Goal: Task Accomplishment & Management: Complete application form

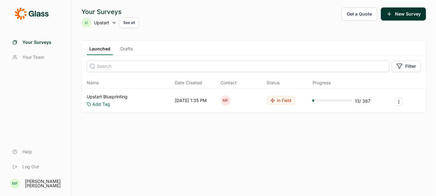
click at [113, 21] on icon at bounding box center [114, 22] width 5 height 5
click at [204, 17] on div "Your Surveys U Upstart See all Get a Quote New Survey" at bounding box center [254, 17] width 345 height 21
click at [110, 96] on link "Upstart Blueprinting" at bounding box center [107, 97] width 41 height 6
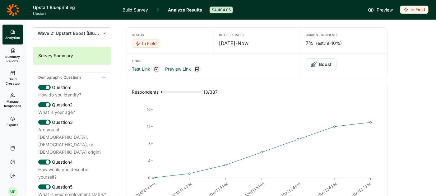
click at [91, 34] on span "Wave 2: Upstart Boost (Blueprint wave)" at bounding box center [69, 33] width 62 height 6
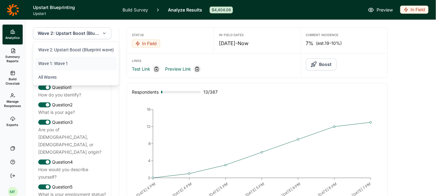
click at [59, 64] on li "Wave 1: Wave 1" at bounding box center [76, 64] width 82 height 14
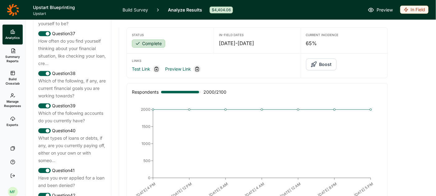
scroll to position [1839, 0]
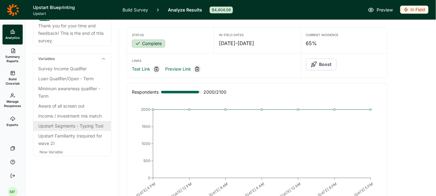
click at [55, 125] on div "Upstart Segments - Typing Tool" at bounding box center [72, 125] width 68 height 7
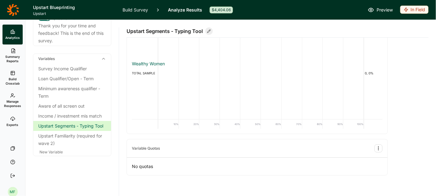
scroll to position [31, 0]
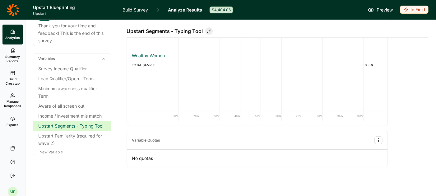
click at [143, 11] on link "Build Survey" at bounding box center [136, 10] width 26 height 20
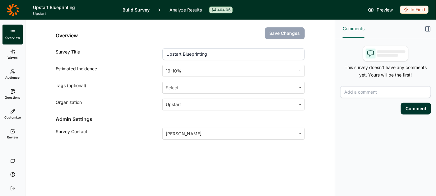
click at [12, 94] on link "Questions" at bounding box center [12, 94] width 20 height 20
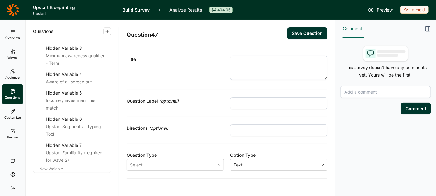
scroll to position [2040, 0]
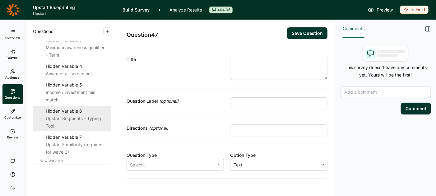
click at [72, 115] on div "Upstart Segments - Typing Tool" at bounding box center [76, 122] width 60 height 15
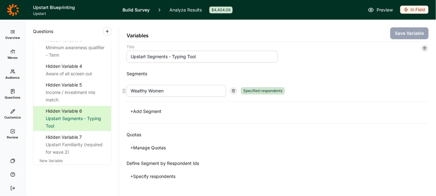
scroll to position [6, 0]
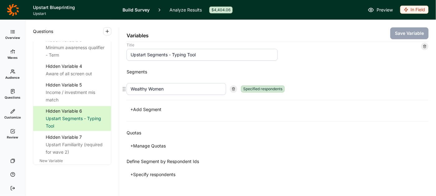
click at [268, 87] on div "Specified respondents" at bounding box center [263, 89] width 44 height 7
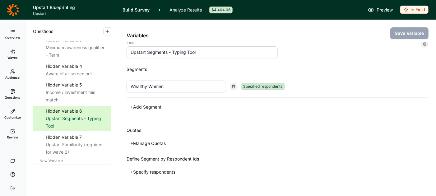
scroll to position [0, 0]
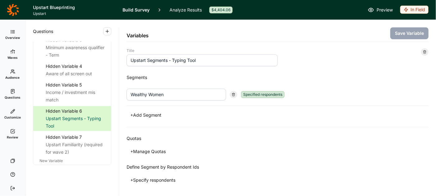
click at [152, 115] on button "+ Add Segment" at bounding box center [146, 115] width 39 height 9
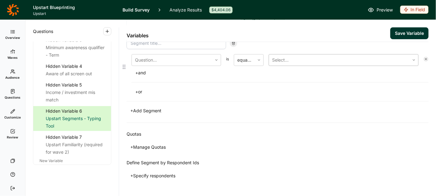
scroll to position [74, 0]
click at [171, 173] on button "+ Specify respondents" at bounding box center [153, 175] width 53 height 9
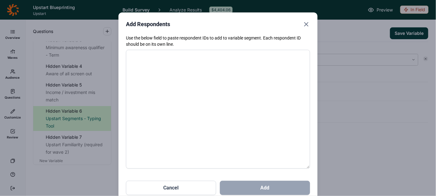
click at [306, 26] on icon "Close" at bounding box center [306, 24] width 7 height 7
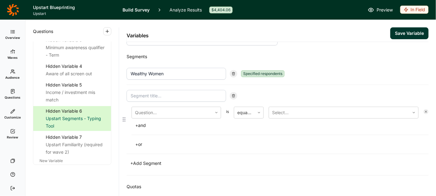
scroll to position [23, 0]
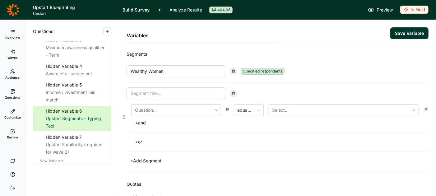
click at [234, 93] on use at bounding box center [234, 93] width 3 height 3
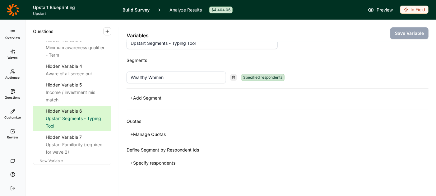
drag, startPoint x: 165, startPoint y: 78, endPoint x: 117, endPoint y: 78, distance: 47.9
click at [117, 78] on div "Questions Demographics Demographic 1 How do you identify? Demographic 2 What is…" at bounding box center [231, 108] width 411 height 176
type input "Affluent Achiever"
click at [409, 32] on button "Save Variable" at bounding box center [410, 33] width 38 height 12
click at [141, 96] on button "+ Add Segment" at bounding box center [146, 98] width 39 height 9
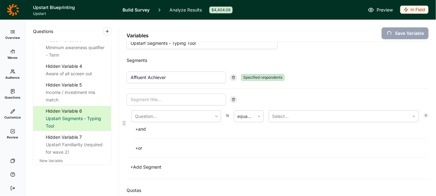
click at [141, 96] on input at bounding box center [177, 100] width 100 height 12
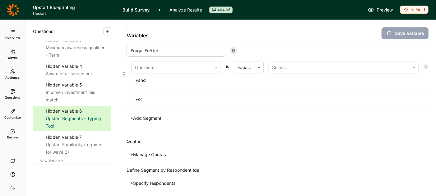
scroll to position [68, 0]
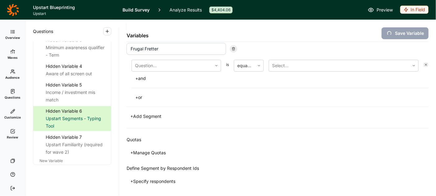
type input "Frugal Fretter"
click at [151, 178] on button "+ Specify respondents" at bounding box center [153, 181] width 53 height 9
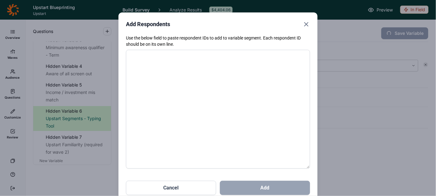
click at [307, 25] on icon "Close" at bounding box center [306, 24] width 7 height 7
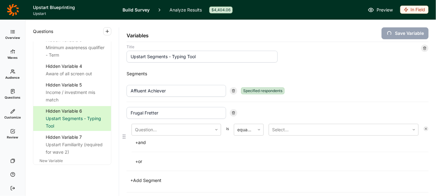
scroll to position [3, 0]
click at [425, 128] on icon at bounding box center [427, 130] width 4 height 4
click at [426, 129] on use at bounding box center [426, 130] width 2 height 2
click at [233, 112] on icon at bounding box center [234, 114] width 4 height 4
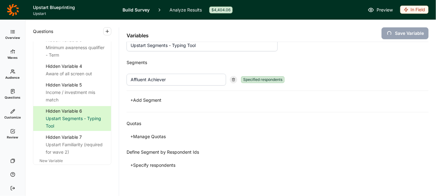
scroll to position [17, 0]
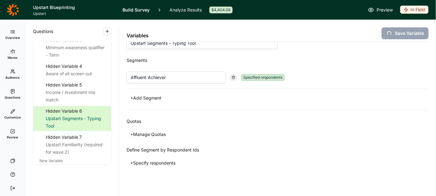
click at [167, 162] on button "+ Specify respondents" at bounding box center [153, 163] width 53 height 9
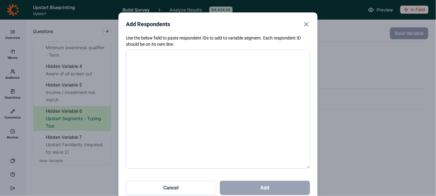
paste textarea "4584166 4584168 4584174 4584177 4584200 4584203 4584219 4584232 4584233 4584237…"
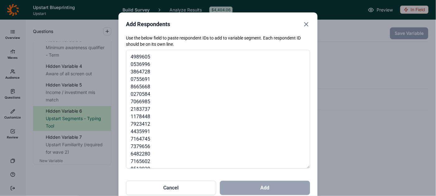
scroll to position [2275, 0]
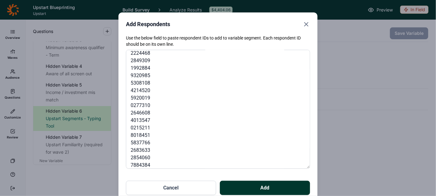
type textarea "4584166 4584168 4584174 4584177 4584200 4584203 4584219 4584232 4584233 4584237…"
click at [266, 179] on form "Use the below field to paste respondent IDs to add to variable segment. Each re…" at bounding box center [218, 115] width 184 height 160
click at [266, 182] on button "Add" at bounding box center [265, 188] width 90 height 14
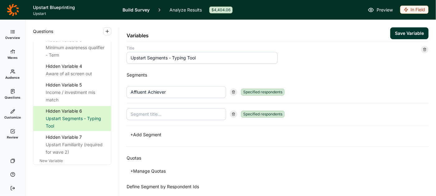
scroll to position [0, 0]
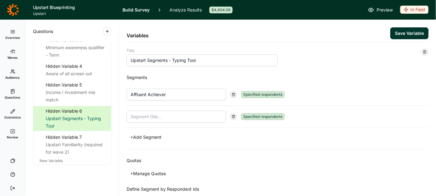
click at [402, 34] on button "Save Variable" at bounding box center [410, 33] width 38 height 12
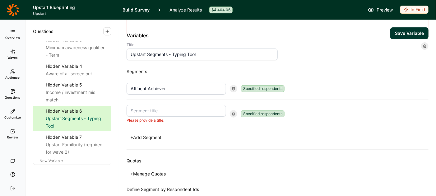
scroll to position [36, 0]
click at [204, 109] on input at bounding box center [177, 110] width 100 height 12
type input "Frugal Fretter"
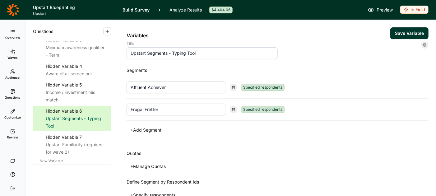
scroll to position [39, 0]
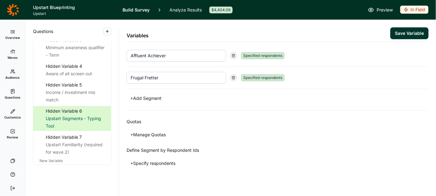
click at [164, 161] on button "+ Specify respondents" at bounding box center [153, 163] width 53 height 9
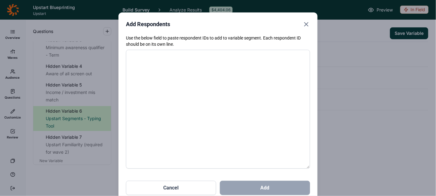
paste textarea "4584209 4584265 4584276 4584357 4584429 4584450 4584453 4584459 4584712 4584814…"
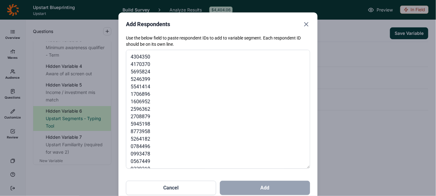
scroll to position [1169, 0]
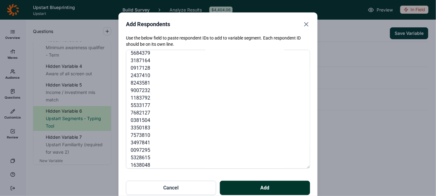
type textarea "4584209 4584265 4584276 4584357 4584429 4584450 4584453 4584459 4584712 4584814…"
click at [259, 186] on button "Add" at bounding box center [265, 188] width 90 height 14
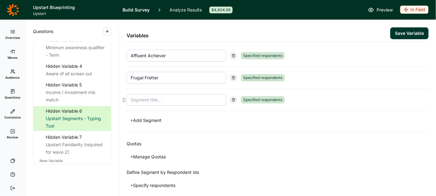
click at [199, 101] on input at bounding box center [177, 100] width 100 height 12
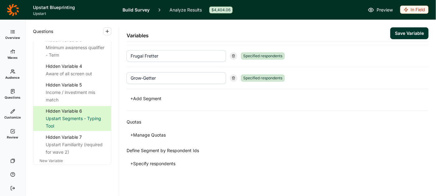
type input "Grow-Getter"
click at [161, 160] on button "+ Specify respondents" at bounding box center [153, 163] width 53 height 9
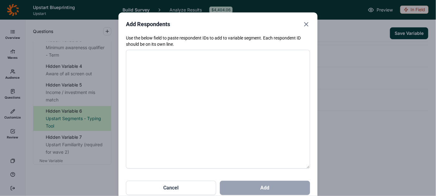
paste textarea "4584205 4584236 4584238 4584275 4584286 4584298 4584318 4584321 4584379 4584401…"
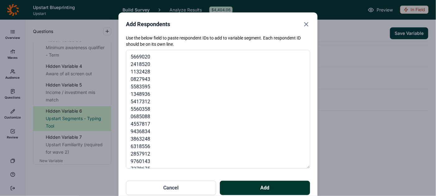
scroll to position [1595, 0]
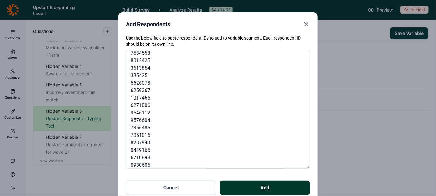
type textarea "4584205 4584236 4584238 4584275 4584286 4584298 4584318 4584321 4584379 4584401…"
click at [262, 185] on button "Add" at bounding box center [265, 188] width 90 height 14
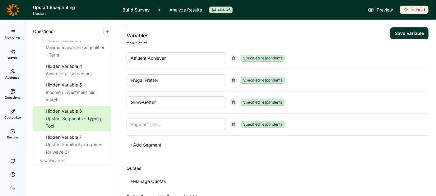
scroll to position [42, 0]
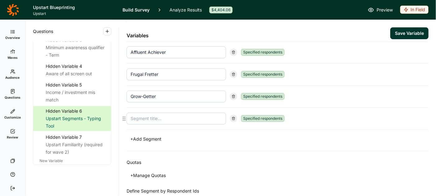
click at [186, 116] on input at bounding box center [177, 119] width 100 height 12
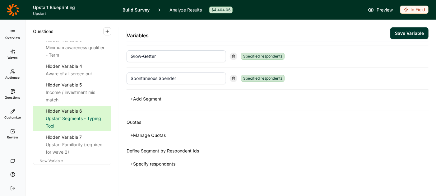
type input "Spontaneous Spender"
click at [161, 161] on button "+ Specify respondents" at bounding box center [153, 164] width 53 height 9
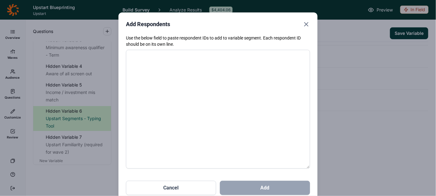
paste textarea "4584187 4584189 4584222 4584281 4584302 4584308 4584320 4584335 4584352 4584368…"
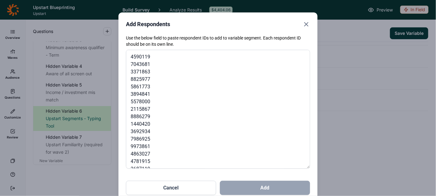
scroll to position [5622, 0]
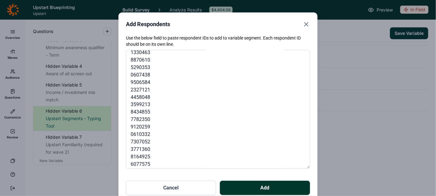
type textarea "4584187 4584189 4584222 4584281 4584302 4584308 4584320 4584335 4584352 4584368…"
click at [261, 189] on button "Add" at bounding box center [265, 188] width 90 height 14
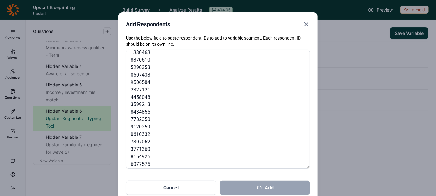
scroll to position [104, 0]
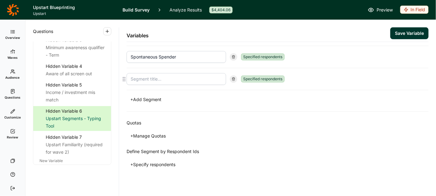
click at [160, 77] on input at bounding box center [177, 79] width 100 height 12
type input "Stressed Survivor"
click at [162, 162] on button "+ Specify respondents" at bounding box center [153, 164] width 53 height 9
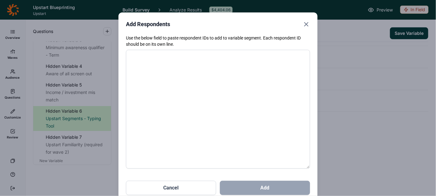
paste textarea "4584245 4584251 4584284 4584299 4584344 4584345 4584393 4584406 4584445 4584495…"
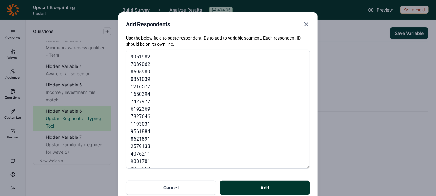
scroll to position [2215, 0]
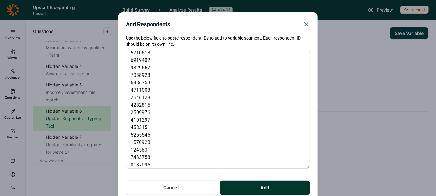
type textarea "4584245 4584251 4584284 4584299 4584344 4584345 4584393 4584406 4584445 4584495…"
click at [264, 185] on button "Add" at bounding box center [265, 188] width 90 height 14
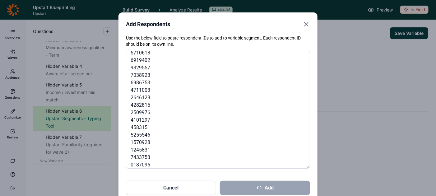
scroll to position [126, 0]
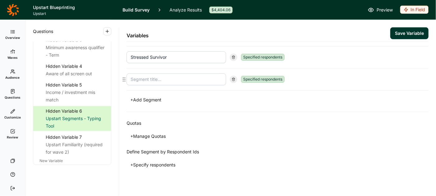
click at [214, 75] on input at bounding box center [177, 79] width 100 height 12
type input "Wealthy Worrier"
click at [169, 162] on button "+ Specify respondents" at bounding box center [153, 165] width 53 height 9
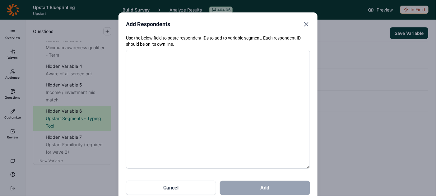
paste textarea "4584245 4584251 4584284 4584299 4584344 4584345 4584393 4584406 4584445 4584495…"
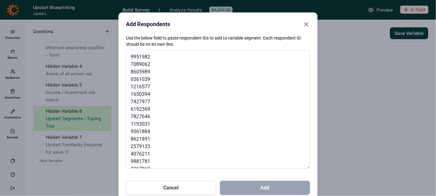
scroll to position [2215, 0]
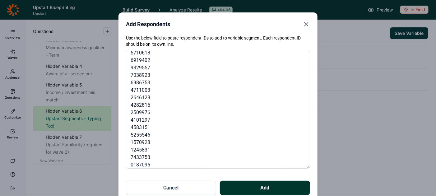
type textarea "4584245 4584251 4584284 4584299 4584344 4584345 4584393 4584406 4584445 4584495…"
click at [272, 185] on button "Add" at bounding box center [265, 188] width 90 height 14
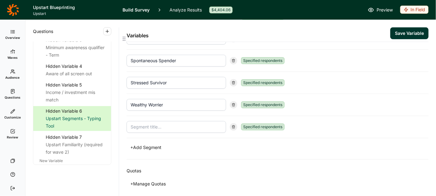
scroll to position [101, 0]
click at [234, 125] on icon at bounding box center [234, 127] width 4 height 4
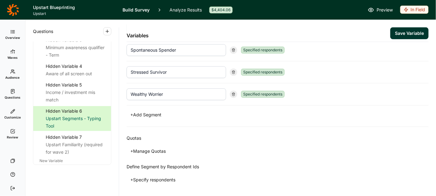
scroll to position [126, 0]
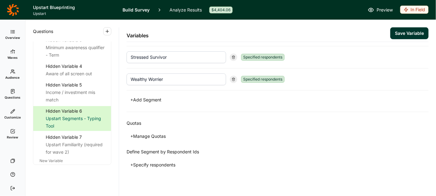
click at [413, 30] on button "Save Variable" at bounding box center [410, 33] width 38 height 12
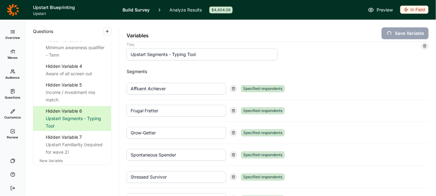
scroll to position [0, 0]
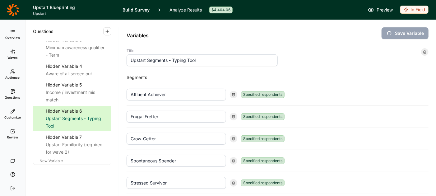
click at [189, 9] on link "Analyze Results" at bounding box center [186, 10] width 32 height 20
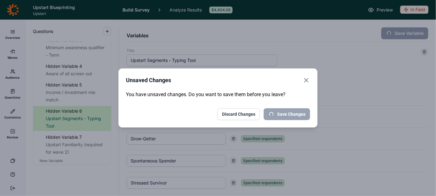
click at [307, 80] on use "Close" at bounding box center [307, 80] width 4 height 4
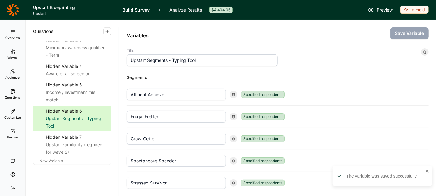
click at [182, 8] on link "Analyze Results" at bounding box center [186, 10] width 32 height 20
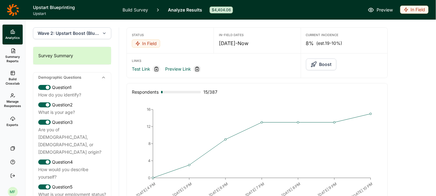
click at [105, 31] on icon "button" at bounding box center [104, 33] width 5 height 6
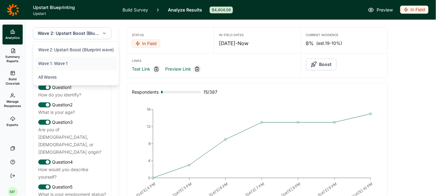
click at [78, 63] on li "Wave 1: Wave 1" at bounding box center [76, 64] width 82 height 14
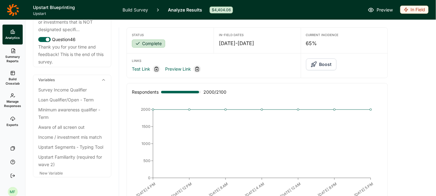
scroll to position [1839, 0]
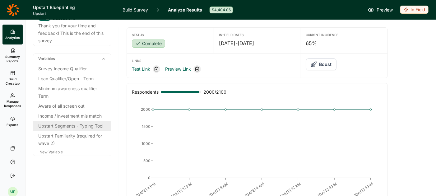
click at [76, 127] on div "Upstart Segments - Typing Tool" at bounding box center [72, 125] width 68 height 7
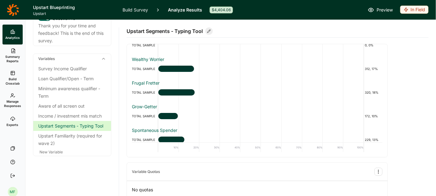
scroll to position [0, 0]
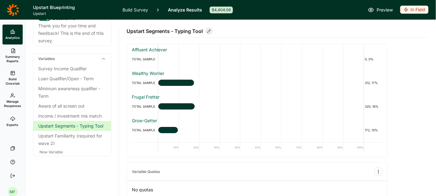
click at [140, 9] on link "Build Survey" at bounding box center [136, 10] width 26 height 20
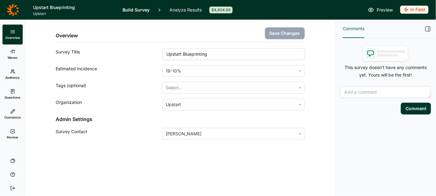
click at [11, 98] on span "Questions" at bounding box center [13, 97] width 16 height 4
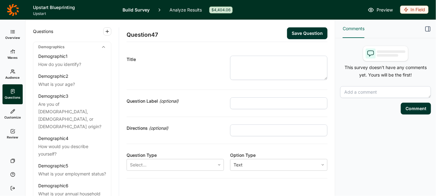
click at [13, 55] on span "Waves" at bounding box center [12, 57] width 10 height 4
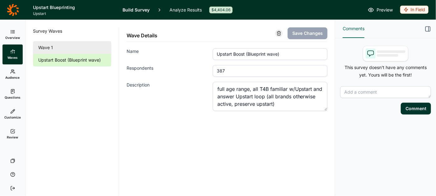
click at [69, 48] on link "Wave 1" at bounding box center [72, 47] width 78 height 12
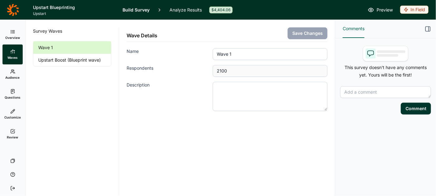
click at [15, 97] on span "Questions" at bounding box center [13, 97] width 16 height 4
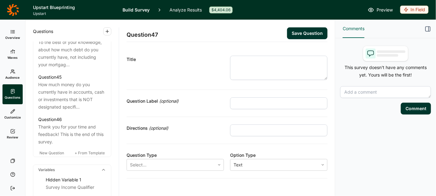
scroll to position [2040, 0]
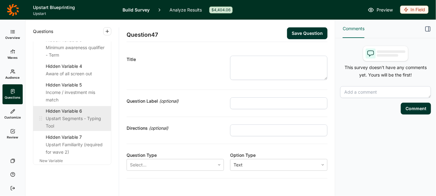
click at [74, 115] on div "Upstart Segments - Typing Tool" at bounding box center [76, 122] width 60 height 15
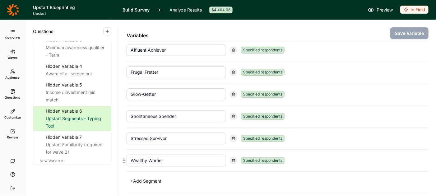
scroll to position [36, 0]
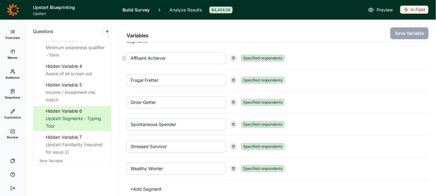
click at [209, 56] on input "Affluent Achiever" at bounding box center [177, 58] width 100 height 12
click at [252, 59] on div "Specified respondents" at bounding box center [263, 58] width 44 height 7
click at [233, 58] on icon at bounding box center [234, 58] width 4 height 4
type input "Frugal Fretter"
type input "Grow-Getter"
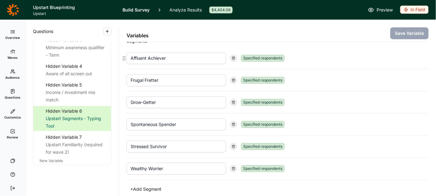
type input "Spontaneous Spender"
type input "Stressed Survivor"
type input "Wealthy Worrier"
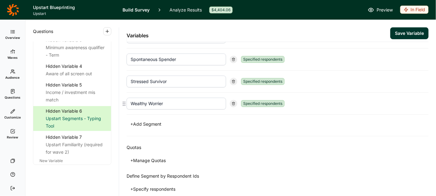
scroll to position [81, 0]
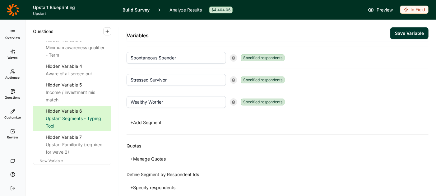
click at [156, 120] on button "+ Add Segment" at bounding box center [146, 122] width 39 height 9
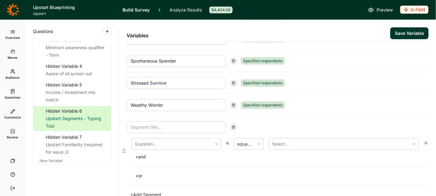
scroll to position [73, 0]
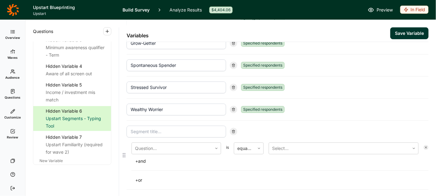
click at [157, 130] on input at bounding box center [177, 132] width 100 height 12
click at [176, 132] on input "Affluent Achiever" at bounding box center [177, 132] width 100 height 12
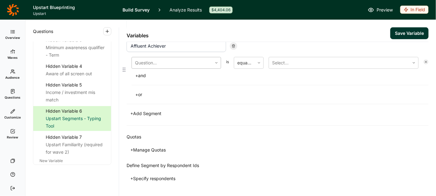
scroll to position [161, 0]
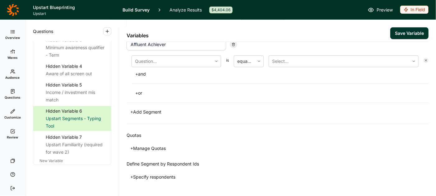
type input "Affluent Achiever"
click at [163, 175] on button "+ Specify respondents" at bounding box center [153, 177] width 53 height 9
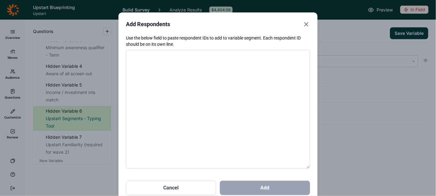
paste textarea "4584166 4584168 4584174 4584177 4584200 4584203 4584219 4584232 4584233 4584237…"
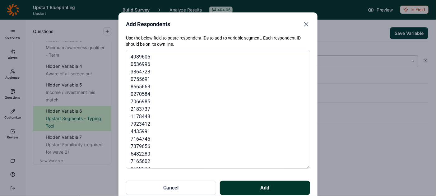
scroll to position [2275, 0]
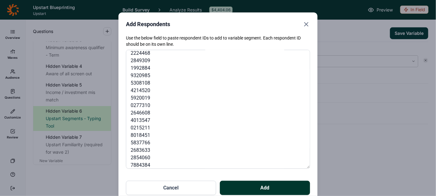
type textarea "4584166 4584168 4584174 4584177 4584200 4584203 4584219 4584232 4584233 4584237…"
click at [262, 186] on button "Add" at bounding box center [265, 188] width 90 height 14
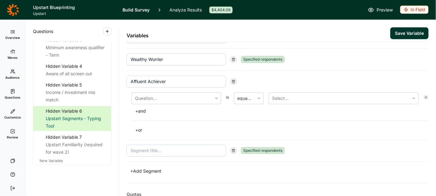
scroll to position [120, 0]
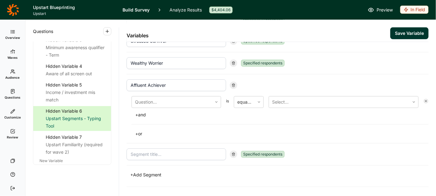
click at [401, 33] on button "Save Variable" at bounding box center [410, 33] width 38 height 12
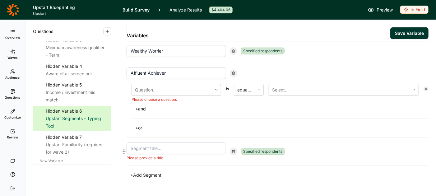
click at [233, 150] on use at bounding box center [234, 151] width 3 height 3
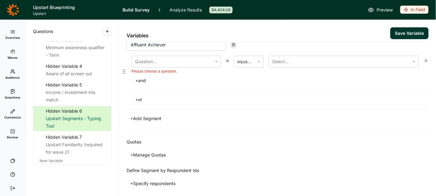
scroll to position [190, 0]
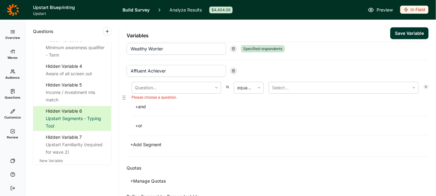
click at [425, 85] on icon at bounding box center [427, 87] width 4 height 4
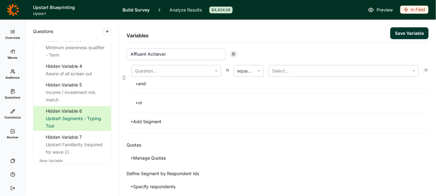
scroll to position [181, 0]
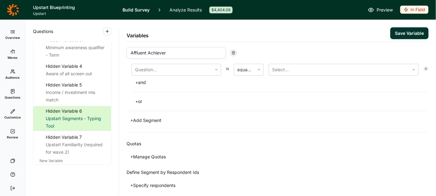
click at [181, 172] on h2 "Define Segment by Respondent Ids" at bounding box center [163, 172] width 73 height 7
click at [172, 181] on button "+ Specify respondents" at bounding box center [153, 185] width 53 height 9
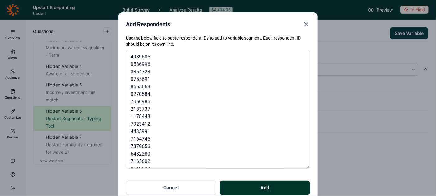
scroll to position [2275, 0]
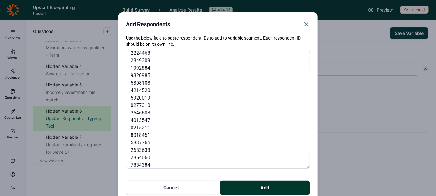
type textarea "4584166 4584168 4584174 4584177 4584200 4584203 4584219 4584232 4584233 4584237…"
click at [264, 189] on button "Add" at bounding box center [265, 188] width 90 height 14
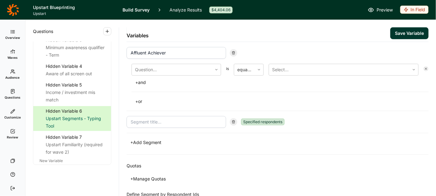
scroll to position [203, 0]
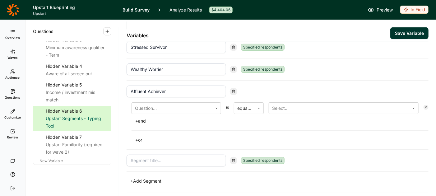
click at [400, 33] on button "Save Variable" at bounding box center [410, 33] width 38 height 12
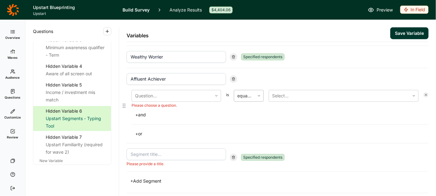
click at [258, 94] on icon at bounding box center [259, 96] width 4 height 4
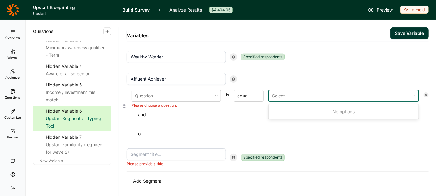
click at [289, 92] on div at bounding box center [339, 96] width 134 height 9
click at [232, 107] on div "Question... Please choose a question. is equal to Use Up and Down to choose opt…" at bounding box center [280, 104] width 297 height 29
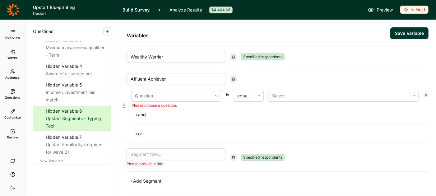
click at [233, 77] on icon at bounding box center [234, 79] width 4 height 4
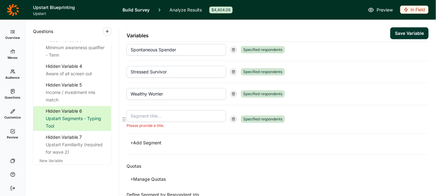
scroll to position [108, 0]
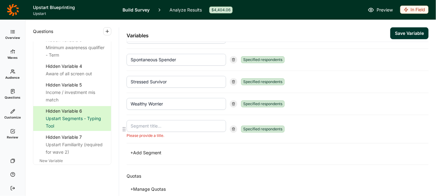
click at [206, 122] on input at bounding box center [177, 126] width 100 height 12
type input "Affluent Achiever"
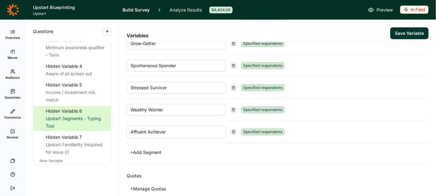
scroll to position [126, 0]
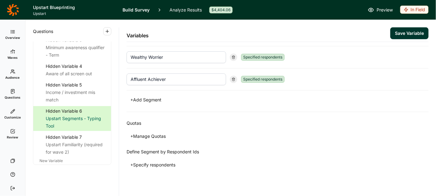
click at [168, 162] on button "+ Specify respondents" at bounding box center [153, 165] width 53 height 9
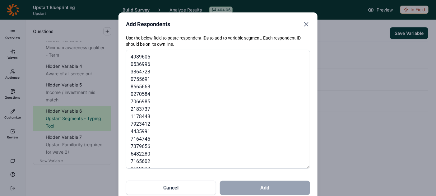
scroll to position [2275, 0]
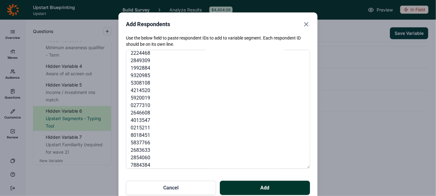
type textarea "4584166 4584168 4584174 4584177 4584200 4584203 4584219 4584232 4584233 4584237…"
click at [253, 186] on button "Add" at bounding box center [265, 188] width 90 height 14
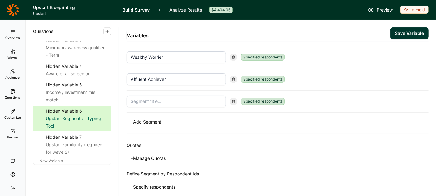
scroll to position [148, 0]
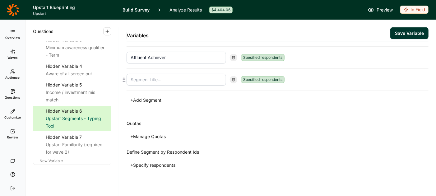
click at [234, 78] on use at bounding box center [234, 79] width 3 height 3
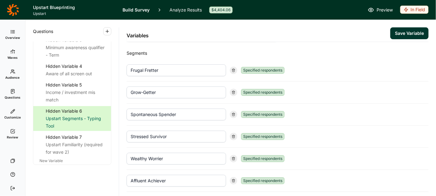
scroll to position [15, 0]
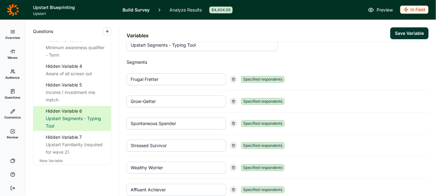
click at [406, 35] on button "Save Variable" at bounding box center [410, 33] width 38 height 12
click at [180, 10] on link "Analyze Results" at bounding box center [186, 10] width 32 height 20
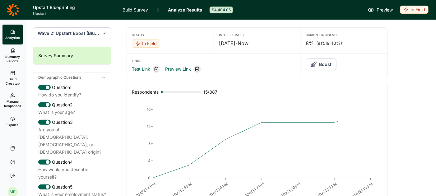
click at [90, 34] on span "Wave 2: Upstart Boost (Blueprint wave)" at bounding box center [69, 33] width 62 height 6
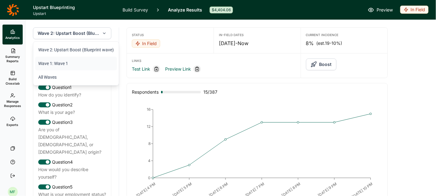
click at [65, 67] on li "Wave 1: Wave 1" at bounding box center [76, 64] width 82 height 14
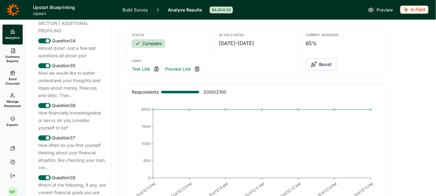
scroll to position [1839, 0]
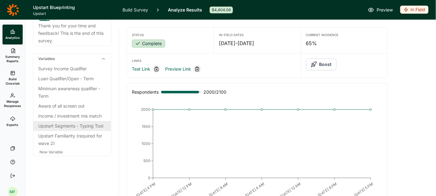
click at [68, 128] on div "Upstart Segments - Typing Tool" at bounding box center [72, 125] width 68 height 7
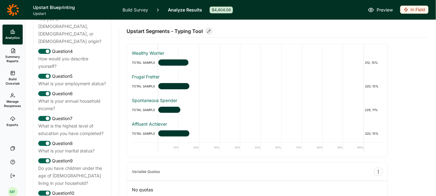
scroll to position [0, 0]
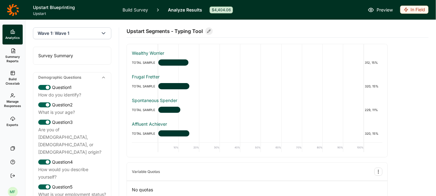
click at [131, 9] on link "Build Survey" at bounding box center [136, 10] width 26 height 20
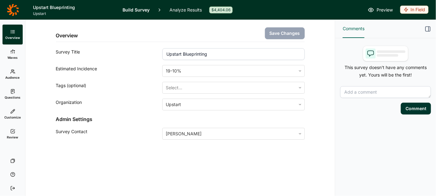
click at [16, 55] on span "Waves" at bounding box center [12, 57] width 10 height 4
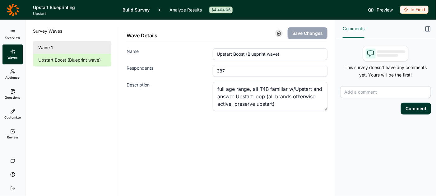
click at [61, 46] on link "Wave 1" at bounding box center [72, 47] width 78 height 12
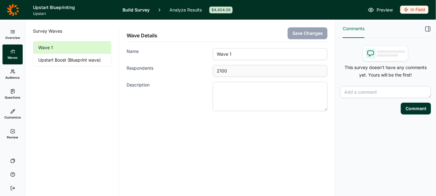
click at [15, 77] on span "Audience" at bounding box center [13, 77] width 14 height 4
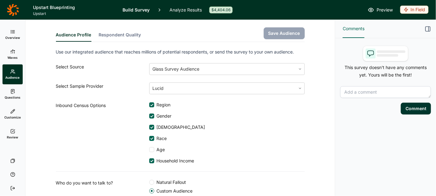
click at [13, 49] on icon at bounding box center [12, 51] width 5 height 5
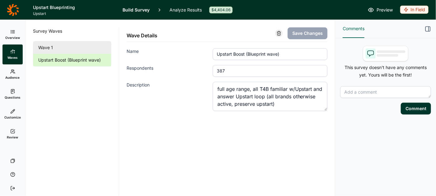
click at [53, 43] on link "Wave 1" at bounding box center [72, 47] width 78 height 12
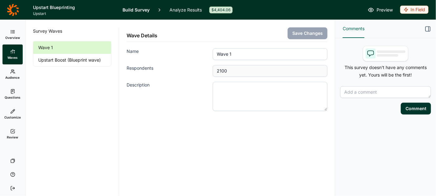
click at [179, 9] on link "Analyze Results" at bounding box center [186, 10] width 32 height 20
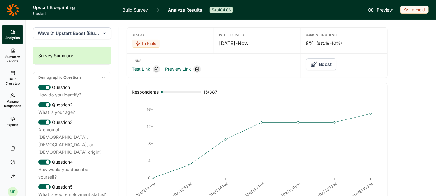
click at [77, 32] on span "Wave 2: Upstart Boost (Blueprint wave)" at bounding box center [69, 33] width 62 height 6
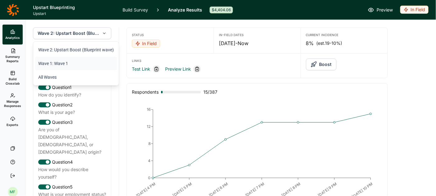
click at [69, 64] on li "Wave 1: Wave 1" at bounding box center [76, 64] width 82 height 14
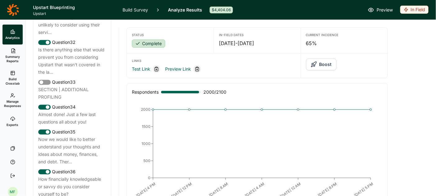
scroll to position [1839, 0]
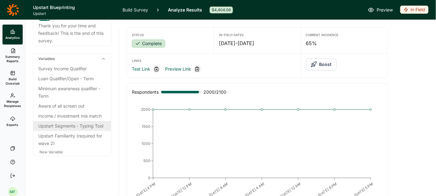
click at [68, 123] on div "Upstart Segments - Typing Tool" at bounding box center [72, 125] width 68 height 7
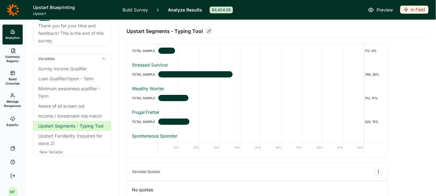
scroll to position [7, 0]
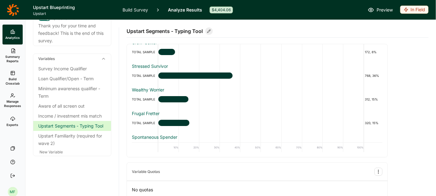
click at [139, 8] on link "Build Survey" at bounding box center [136, 10] width 26 height 20
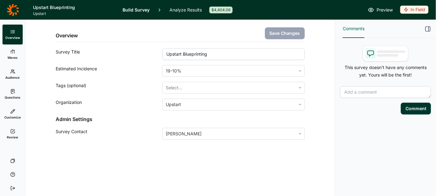
click at [12, 93] on icon at bounding box center [12, 91] width 5 height 5
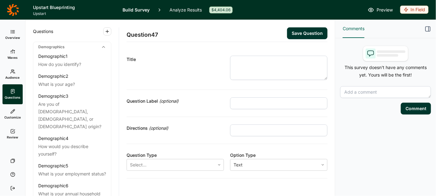
click at [15, 33] on link "Overview" at bounding box center [12, 35] width 20 height 20
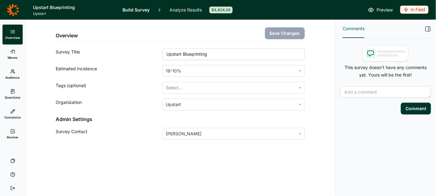
click at [14, 52] on use at bounding box center [13, 51] width 4 height 3
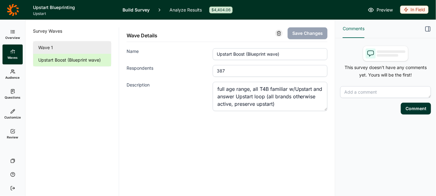
click at [91, 46] on link "Wave 1" at bounding box center [72, 47] width 78 height 12
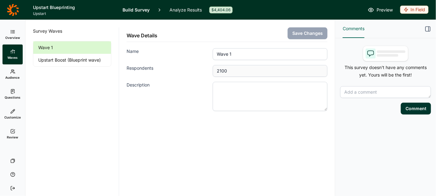
click at [12, 91] on use at bounding box center [12, 91] width 3 height 4
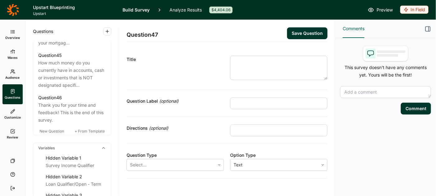
scroll to position [2040, 0]
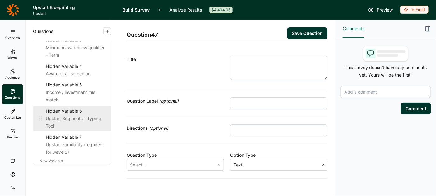
click at [73, 115] on div "Upstart Segments - Typing Tool" at bounding box center [76, 122] width 60 height 15
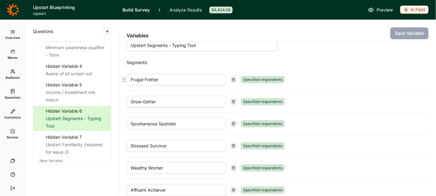
scroll to position [12, 0]
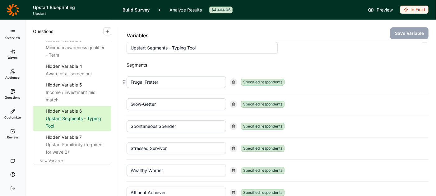
click at [201, 79] on input "Frugal Fretter" at bounding box center [177, 82] width 100 height 12
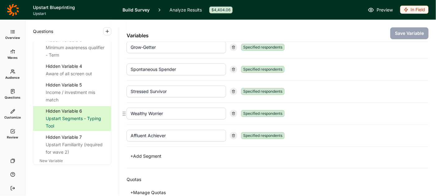
scroll to position [70, 0]
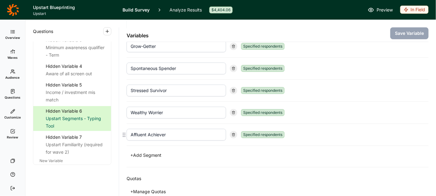
click at [190, 133] on input "Affluent Achiever" at bounding box center [177, 135] width 100 height 12
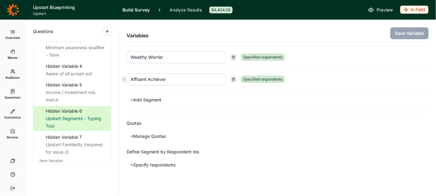
click at [255, 76] on div "Specified respondents" at bounding box center [263, 79] width 44 height 7
click at [199, 71] on div "Affluent Achiever Specified respondents" at bounding box center [278, 79] width 302 height 22
click at [198, 76] on input "Affluent Achiever" at bounding box center [177, 79] width 100 height 12
click at [166, 162] on button "+ Specify respondents" at bounding box center [153, 165] width 53 height 9
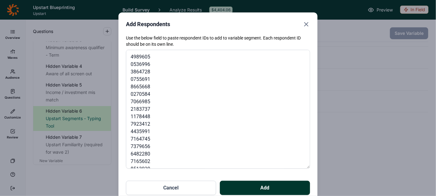
scroll to position [2275, 0]
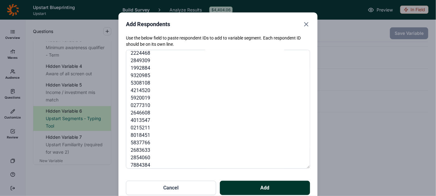
type textarea "4584166 4584168 4584174 4584177 4584200 4584203 4584219 4584232 4584233 4584237…"
click at [263, 188] on button "Add" at bounding box center [265, 188] width 90 height 14
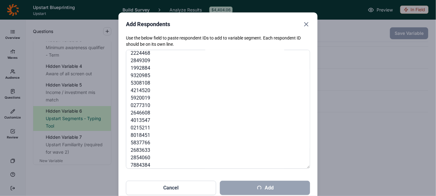
scroll to position [147, 0]
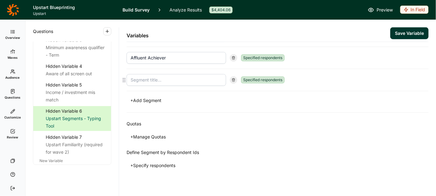
click at [234, 78] on icon at bounding box center [234, 80] width 4 height 4
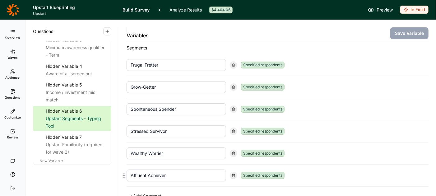
scroll to position [16, 0]
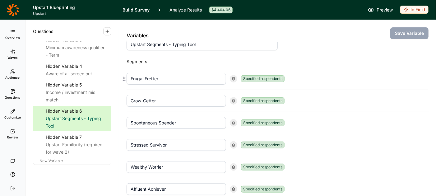
click at [178, 80] on input "Frugal Fretter" at bounding box center [177, 79] width 100 height 12
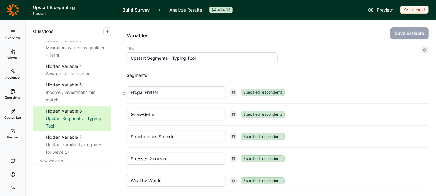
scroll to position [2, 0]
click at [172, 93] on input "Frugal Fretter" at bounding box center [177, 93] width 100 height 12
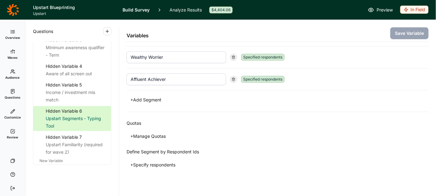
scroll to position [122, 0]
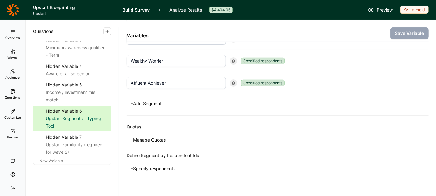
click at [154, 166] on button "+ Specify respondents" at bounding box center [153, 168] width 53 height 9
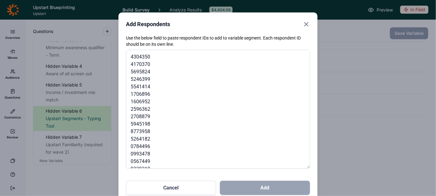
scroll to position [1169, 0]
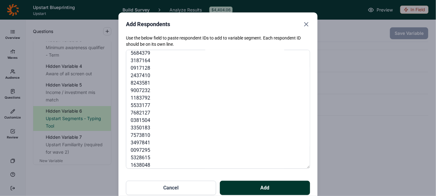
type textarea "4584209 4584265 4584276 4584357 4584429 4584450 4584453 4584459 4584712 4584814…"
click at [258, 186] on button "Add" at bounding box center [265, 188] width 90 height 14
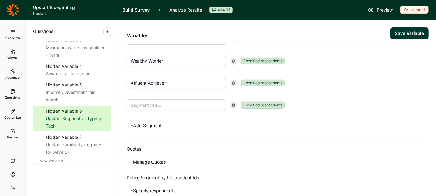
scroll to position [144, 0]
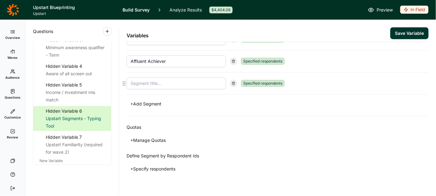
click at [234, 82] on use at bounding box center [234, 83] width 3 height 3
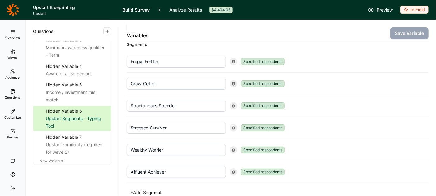
scroll to position [30, 0]
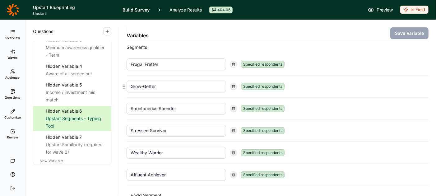
click at [173, 86] on input "Grow-Getter" at bounding box center [177, 87] width 100 height 12
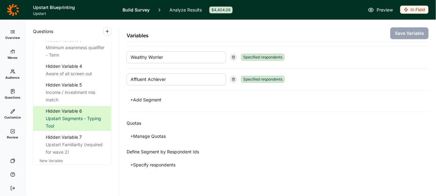
click at [157, 162] on button "+ Specify respondents" at bounding box center [153, 165] width 53 height 9
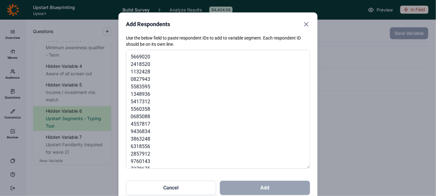
scroll to position [1595, 0]
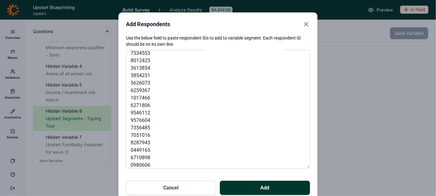
type textarea "4584205 4584236 4584238 4584275 4584286 4584298 4584318 4584321 4584379 4584401…"
click at [262, 185] on button "Add" at bounding box center [265, 188] width 90 height 14
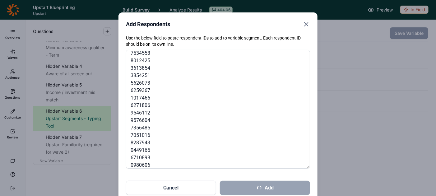
scroll to position [148, 0]
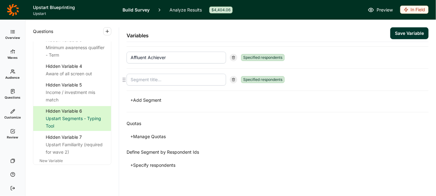
click at [232, 78] on icon at bounding box center [234, 80] width 4 height 4
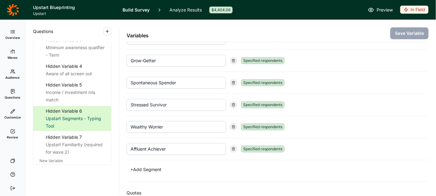
scroll to position [56, 0]
click at [186, 83] on input "Spontaneous Spender" at bounding box center [177, 83] width 100 height 12
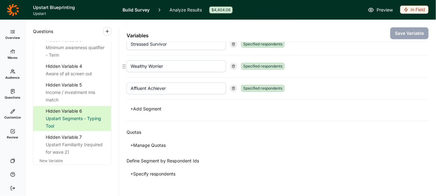
scroll to position [126, 0]
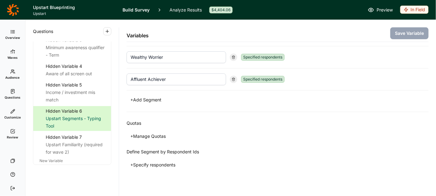
click at [166, 162] on button "+ Specify respondents" at bounding box center [153, 165] width 53 height 9
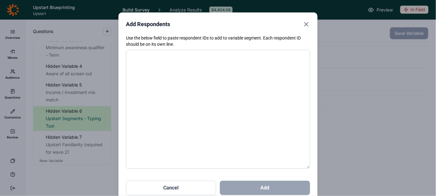
click at [168, 98] on textarea at bounding box center [218, 109] width 184 height 119
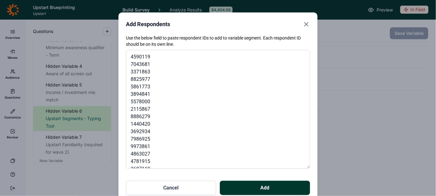
scroll to position [5622, 0]
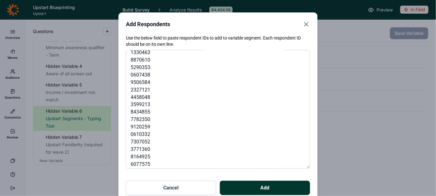
type textarea "4584187 4584189 4584222 4584281 4584302 4584308 4584320 4584335 4584352 4584368…"
click at [257, 186] on button "Add" at bounding box center [265, 188] width 90 height 14
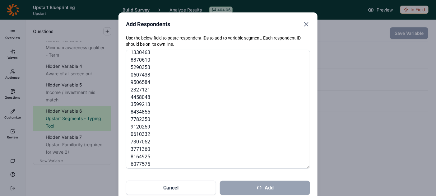
scroll to position [148, 0]
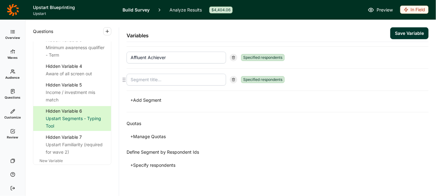
click at [233, 78] on icon at bounding box center [234, 80] width 4 height 4
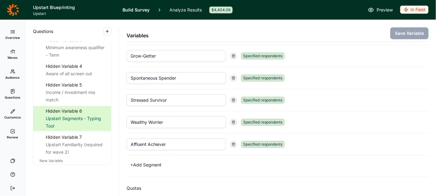
scroll to position [58, 0]
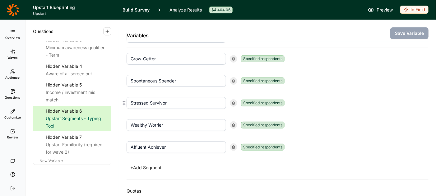
click at [192, 101] on input "Stressed Survivor" at bounding box center [177, 103] width 100 height 12
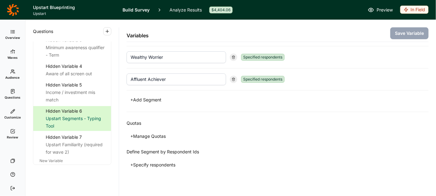
click at [159, 162] on button "+ Specify respondents" at bounding box center [153, 165] width 53 height 9
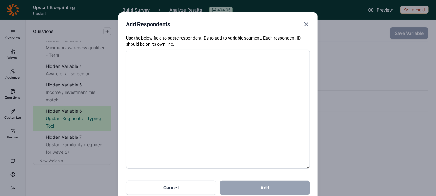
click at [164, 105] on textarea at bounding box center [218, 109] width 184 height 119
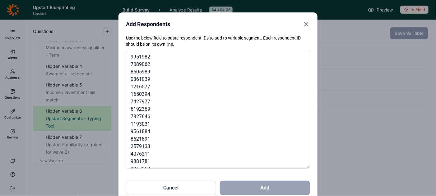
scroll to position [2215, 0]
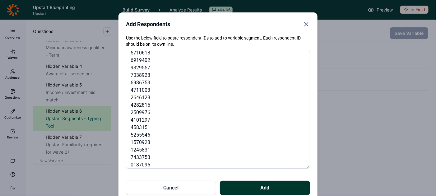
type textarea "4584245 4584251 4584284 4584299 4584344 4584345 4584393 4584406 4584445 4584495…"
click at [263, 187] on button "Add" at bounding box center [265, 188] width 90 height 14
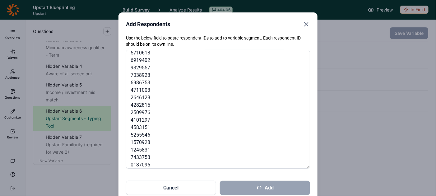
scroll to position [148, 0]
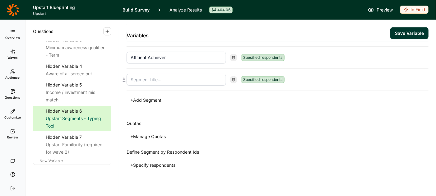
click at [233, 78] on icon at bounding box center [234, 80] width 4 height 4
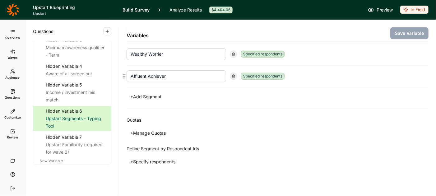
scroll to position [126, 0]
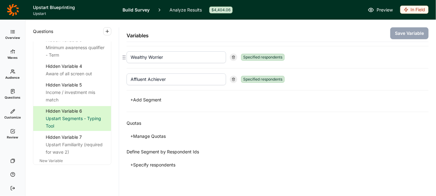
click at [196, 54] on input "Wealthy Worrier" at bounding box center [177, 57] width 100 height 12
click at [149, 161] on button "+ Specify respondents" at bounding box center [153, 165] width 53 height 9
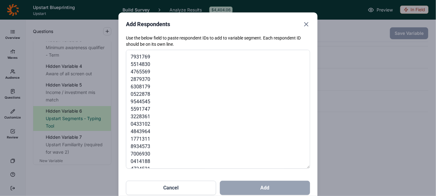
scroll to position [1371, 0]
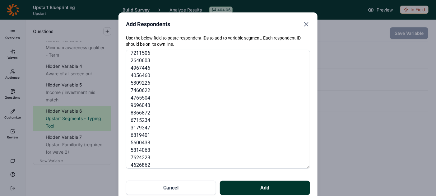
type textarea "4584173 4584185 4584243 4584255 4584293 4584294 4584304 4584323 4584324 4584392…"
click at [263, 186] on button "Add" at bounding box center [265, 188] width 90 height 14
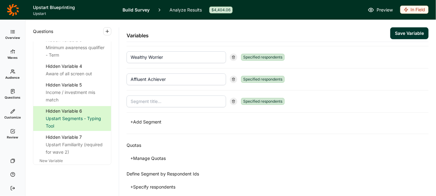
scroll to position [148, 0]
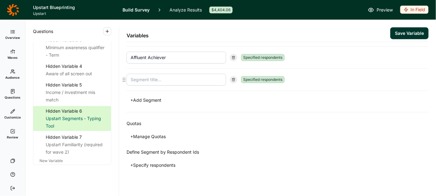
click at [234, 78] on icon at bounding box center [234, 80] width 4 height 4
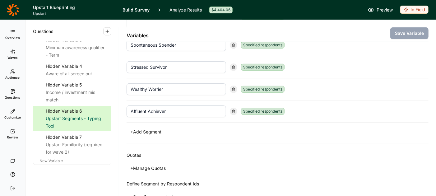
scroll to position [94, 0]
click at [184, 8] on link "Analyze Results" at bounding box center [186, 10] width 32 height 20
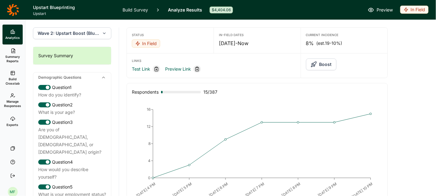
click at [52, 33] on span "Wave 2: Upstart Boost (Blueprint wave)" at bounding box center [69, 33] width 62 height 6
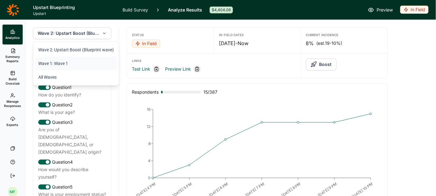
click at [51, 63] on li "Wave 1: Wave 1" at bounding box center [76, 64] width 82 height 14
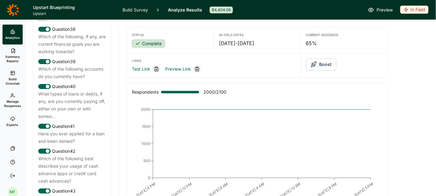
scroll to position [1839, 0]
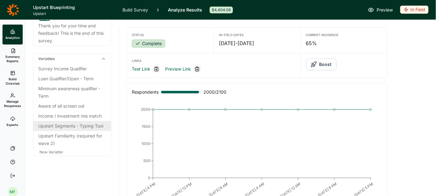
click at [61, 126] on div "Upstart Segments - Typing Tool" at bounding box center [72, 125] width 68 height 7
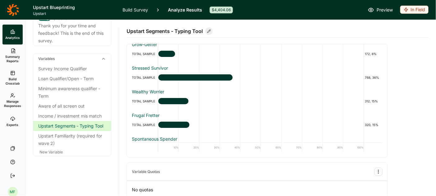
scroll to position [0, 0]
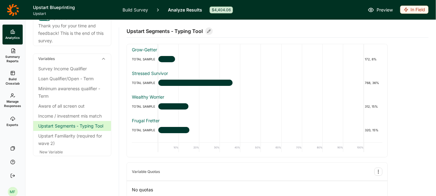
click at [132, 8] on link "Build Survey" at bounding box center [136, 10] width 26 height 20
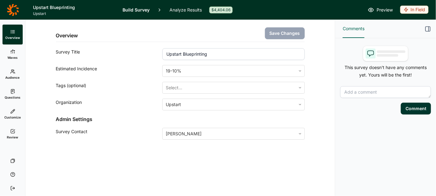
click at [15, 47] on link "Waves" at bounding box center [12, 55] width 20 height 20
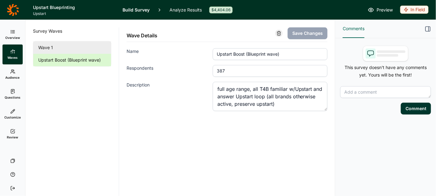
click at [46, 47] on link "Wave 1" at bounding box center [72, 47] width 78 height 12
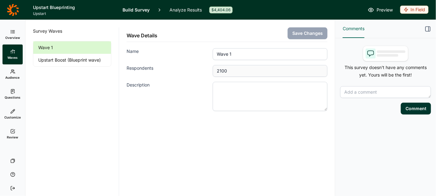
click at [11, 95] on span "Questions" at bounding box center [13, 97] width 16 height 4
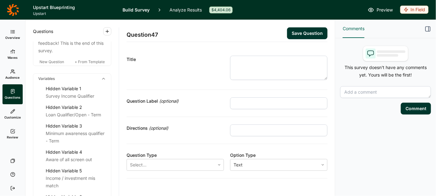
scroll to position [2040, 0]
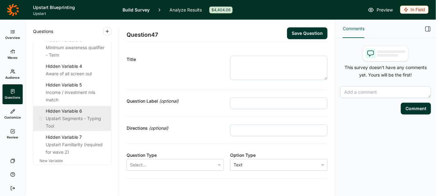
click at [86, 115] on div "Upstart Segments - Typing Tool" at bounding box center [76, 122] width 60 height 15
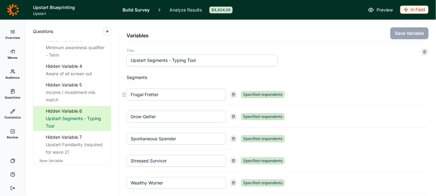
click at [233, 94] on icon at bounding box center [234, 95] width 4 height 4
type input "Grow-Getter"
type input "Spontaneous Spender"
type input "Stressed Survivor"
type input "Wealthy Worrier"
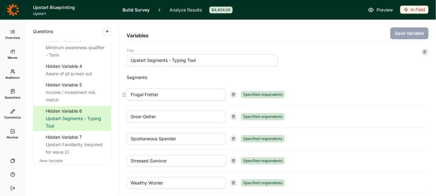
type input "Affluent Achiever"
click at [233, 96] on use at bounding box center [234, 94] width 3 height 3
type input "Spontaneous Spender"
type input "Stressed Survivor"
type input "Wealthy Worrier"
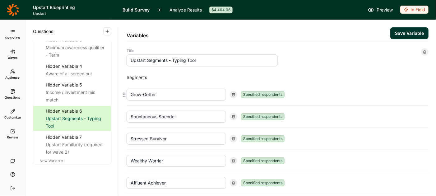
type input "Affluent Achiever"
click at [233, 96] on use at bounding box center [234, 94] width 3 height 3
type input "Stressed Survivor"
type input "Wealthy Worrier"
type input "Affluent Achiever"
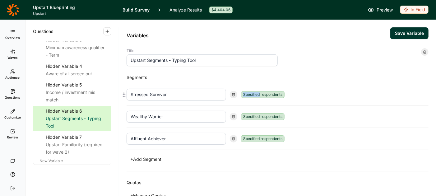
click at [233, 96] on use at bounding box center [234, 94] width 3 height 3
type input "Wealthy Worrier"
type input "Affluent Achiever"
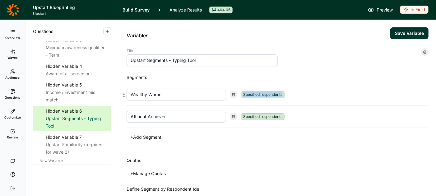
click at [233, 96] on use at bounding box center [234, 94] width 3 height 3
type input "Affluent Achiever"
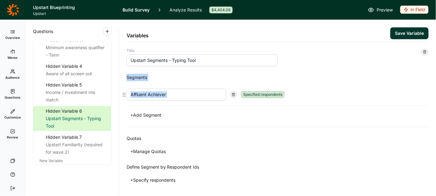
click at [233, 96] on use at bounding box center [234, 94] width 3 height 3
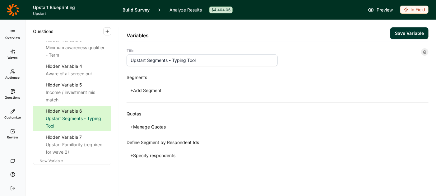
click at [427, 51] on div at bounding box center [424, 51] width 7 height 7
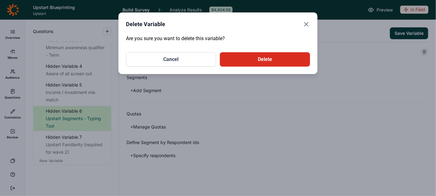
click at [266, 61] on button "Delete" at bounding box center [265, 59] width 90 height 14
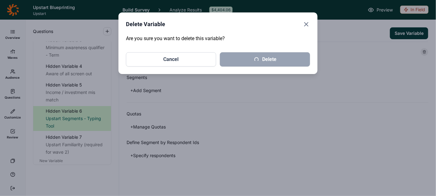
scroll to position [2014, 0]
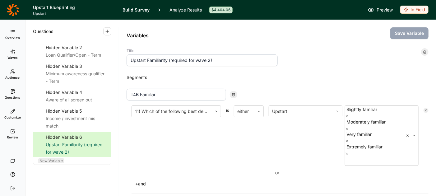
click at [47, 158] on span "New Variable" at bounding box center [51, 160] width 23 height 5
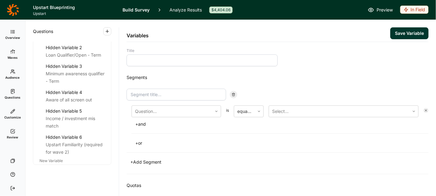
click at [164, 62] on input at bounding box center [202, 60] width 151 height 12
type input "Segmentation"
click at [195, 95] on input at bounding box center [177, 95] width 100 height 12
type input "Affluent Achiever"
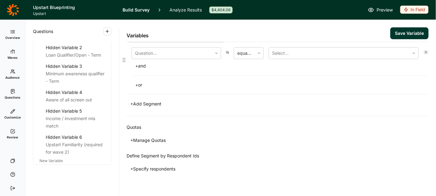
scroll to position [60, 0]
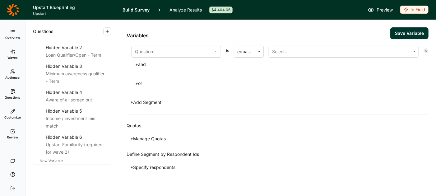
click at [158, 166] on button "+ Specify respondents" at bounding box center [153, 167] width 53 height 9
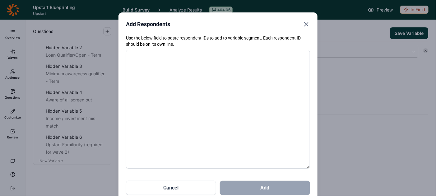
paste textarea "4584166 4584168 4584174 4584177 4584200 4584203 4584219 4584232 4584233 4584237…"
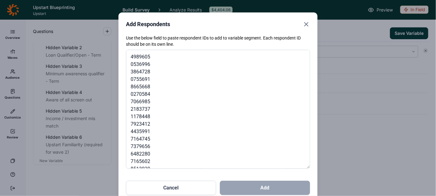
scroll to position [2275, 0]
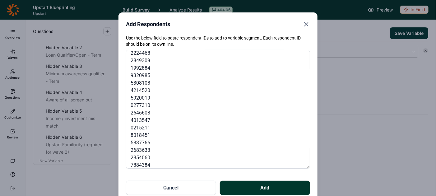
type textarea "4584166 4584168 4584174 4584177 4584200 4584203 4584219 4584232 4584233 4584237…"
click at [260, 187] on button "Add" at bounding box center [265, 188] width 90 height 14
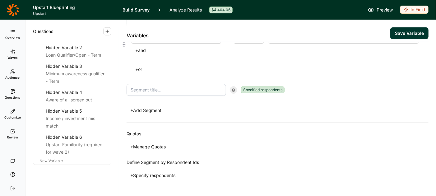
scroll to position [75, 0]
click at [403, 34] on button "Save Variable" at bounding box center [410, 33] width 38 height 12
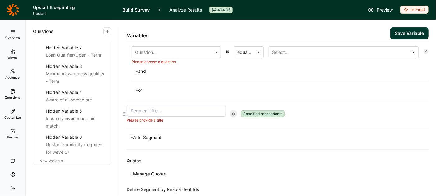
scroll to position [81, 0]
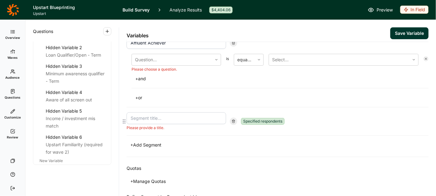
click at [234, 120] on icon at bounding box center [234, 122] width 4 height 4
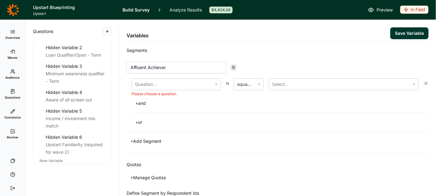
scroll to position [52, 0]
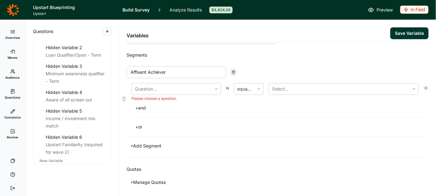
click at [426, 86] on icon at bounding box center [427, 88] width 4 height 4
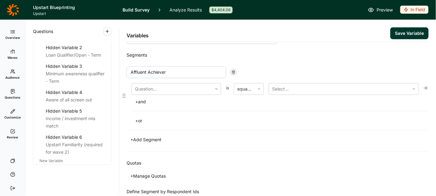
click at [426, 87] on icon at bounding box center [427, 88] width 4 height 4
click at [124, 93] on icon at bounding box center [124, 95] width 5 height 5
click at [156, 138] on button "+ Add Segment" at bounding box center [146, 140] width 39 height 9
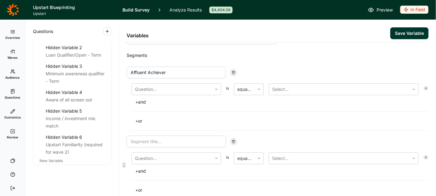
click at [156, 138] on input at bounding box center [177, 142] width 100 height 12
type input "Frugal Fretter"
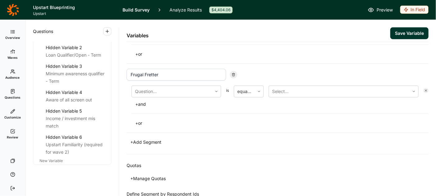
click at [153, 141] on button "+ Add Segment" at bounding box center [146, 142] width 39 height 9
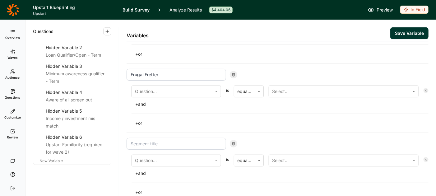
scroll to position [187, 0]
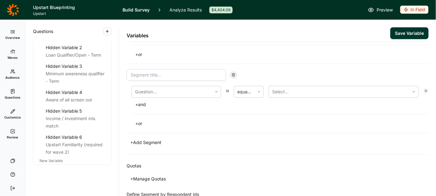
click at [153, 139] on button "+ Add Segment" at bounding box center [146, 142] width 39 height 9
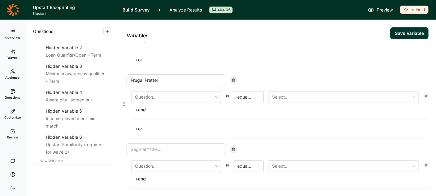
scroll to position [120, 0]
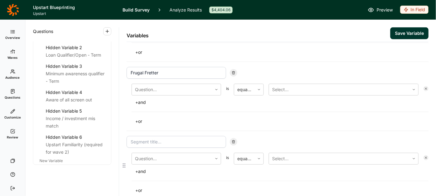
click at [152, 142] on input at bounding box center [177, 142] width 100 height 12
type input "Grow-Getter"
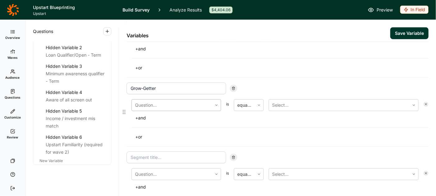
scroll to position [181, 0]
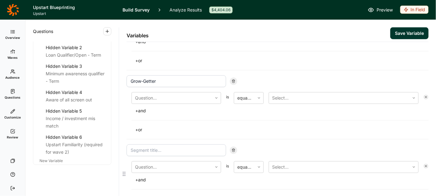
click at [176, 148] on input at bounding box center [177, 150] width 100 height 12
type input "Spontaneous Spender"
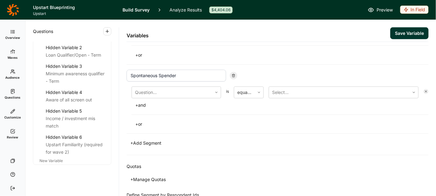
click at [156, 142] on button "+ Add Segment" at bounding box center [146, 143] width 39 height 9
click at [175, 78] on input at bounding box center [177, 76] width 100 height 12
type input "Stressed Survivor"
click at [150, 139] on button "+ Add Segment" at bounding box center [146, 143] width 39 height 9
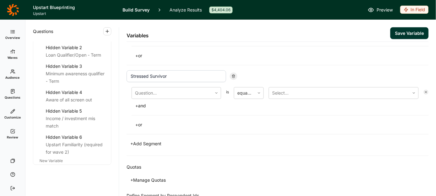
scroll to position [393, 0]
click at [180, 74] on input at bounding box center [177, 76] width 100 height 12
type input "Wealthy Worrier"
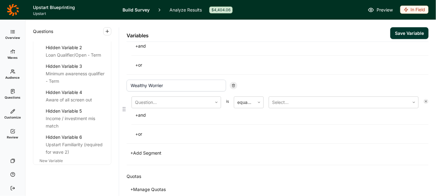
scroll to position [385, 0]
click at [416, 35] on button "Save Variable" at bounding box center [410, 33] width 38 height 12
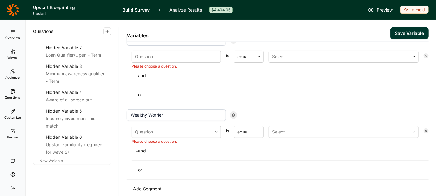
scroll to position [423, 0]
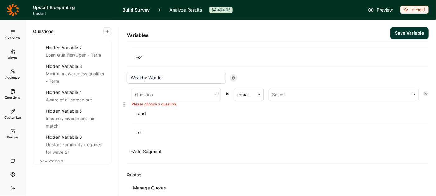
click at [139, 129] on button "+ or" at bounding box center [139, 132] width 14 height 9
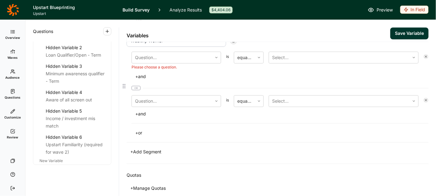
click at [136, 86] on span "or" at bounding box center [136, 88] width 9 height 4
click at [425, 98] on div at bounding box center [426, 100] width 5 height 5
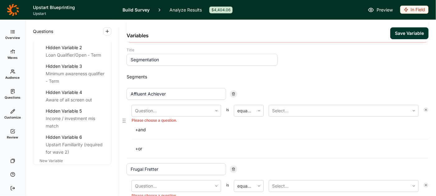
scroll to position [30, 0]
click at [220, 109] on div at bounding box center [216, 111] width 9 height 4
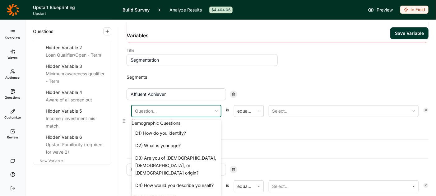
scroll to position [1185, 0]
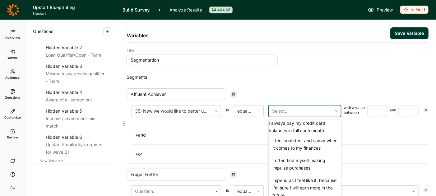
click at [285, 108] on div at bounding box center [300, 111] width 57 height 9
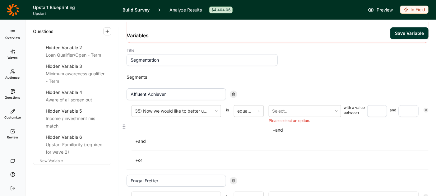
click at [302, 85] on div "Affluent Achiever 35) Now we would like to better understand your thoughts and …" at bounding box center [278, 126] width 302 height 87
click at [425, 111] on div at bounding box center [426, 121] width 5 height 27
click at [428, 110] on icon at bounding box center [427, 110] width 4 height 4
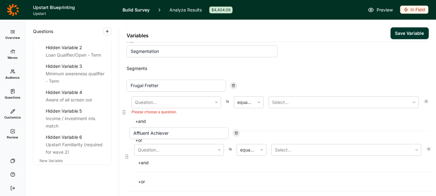
scroll to position [43, 0]
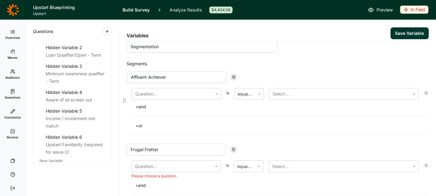
drag, startPoint x: 124, startPoint y: 117, endPoint x: 124, endPoint y: 102, distance: 14.6
click at [124, 102] on div "Variables Save Variable You must fix the following errors before saving : Segme…" at bounding box center [277, 108] width 317 height 176
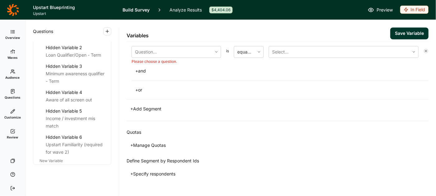
scroll to position [468, 0]
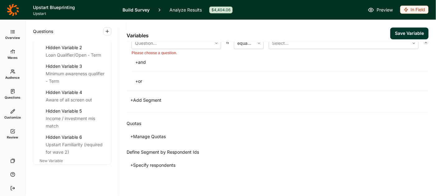
click at [133, 161] on button "+ Specify respondents" at bounding box center [153, 165] width 53 height 9
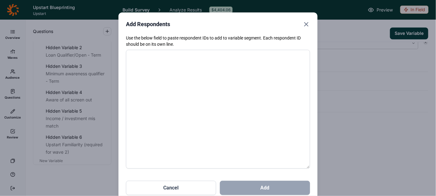
click at [308, 22] on icon "Close" at bounding box center [306, 24] width 7 height 7
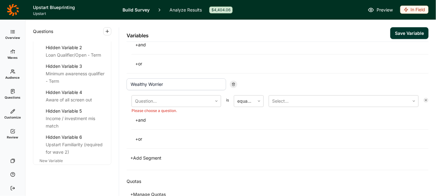
scroll to position [411, 0]
click at [234, 82] on use at bounding box center [234, 83] width 3 height 3
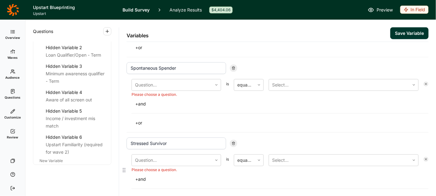
scroll to position [275, 0]
click at [233, 143] on use at bounding box center [234, 144] width 3 height 3
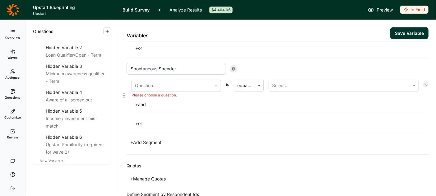
click at [234, 67] on icon at bounding box center [234, 69] width 4 height 4
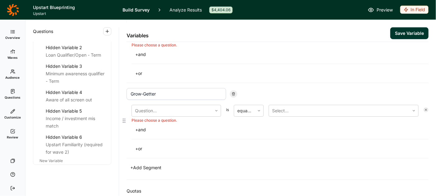
click at [232, 90] on div at bounding box center [233, 93] width 7 height 7
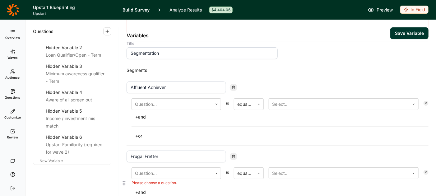
scroll to position [31, 0]
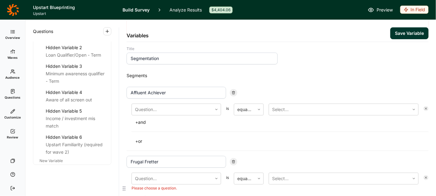
click at [232, 158] on div at bounding box center [233, 161] width 7 height 7
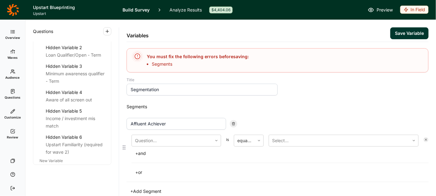
click at [233, 123] on icon at bounding box center [234, 124] width 4 height 4
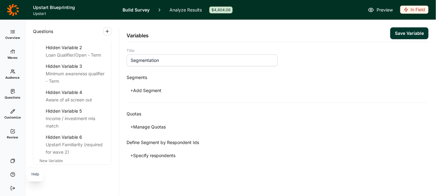
click at [13, 175] on icon at bounding box center [12, 174] width 5 height 5
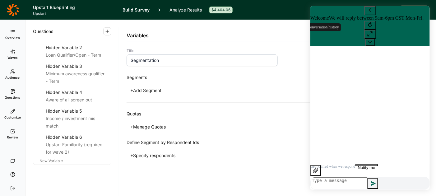
click at [367, 13] on icon at bounding box center [370, 10] width 6 height 6
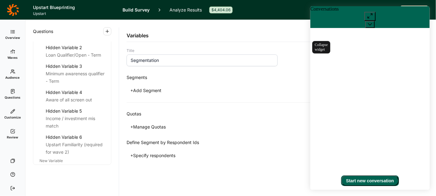
drag, startPoint x: 423, startPoint y: 18, endPoint x: 726, endPoint y: 18, distance: 303.2
click at [372, 23] on icon at bounding box center [370, 24] width 4 height 2
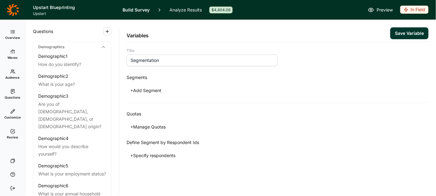
click at [178, 9] on link "Analyze Results" at bounding box center [186, 10] width 32 height 20
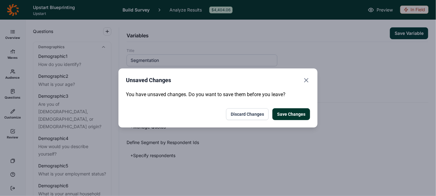
click at [255, 114] on button "Discard Changes" at bounding box center [247, 114] width 43 height 12
